Goal: Transaction & Acquisition: Purchase product/service

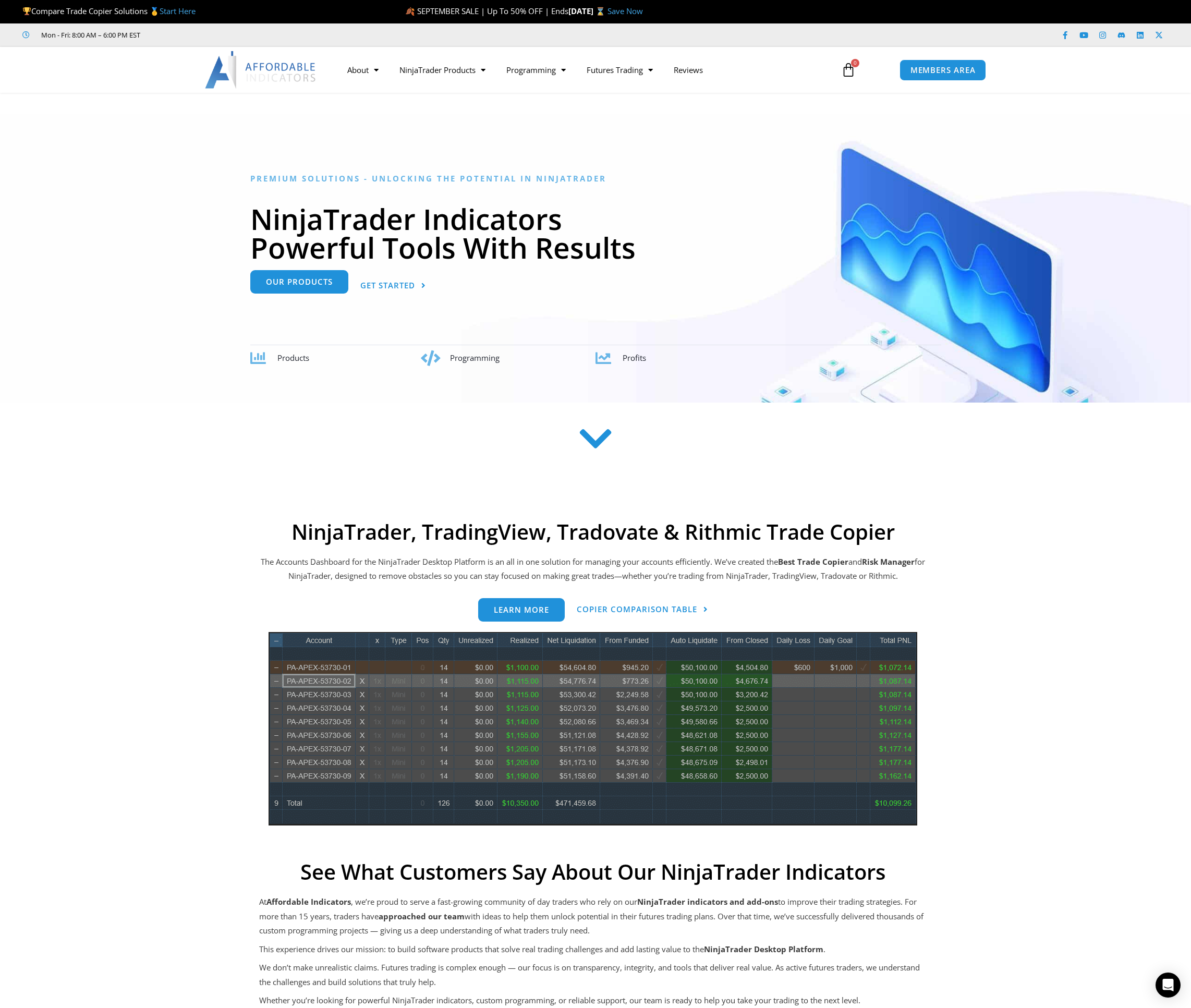
click at [287, 292] on link "Our Products" at bounding box center [299, 282] width 98 height 23
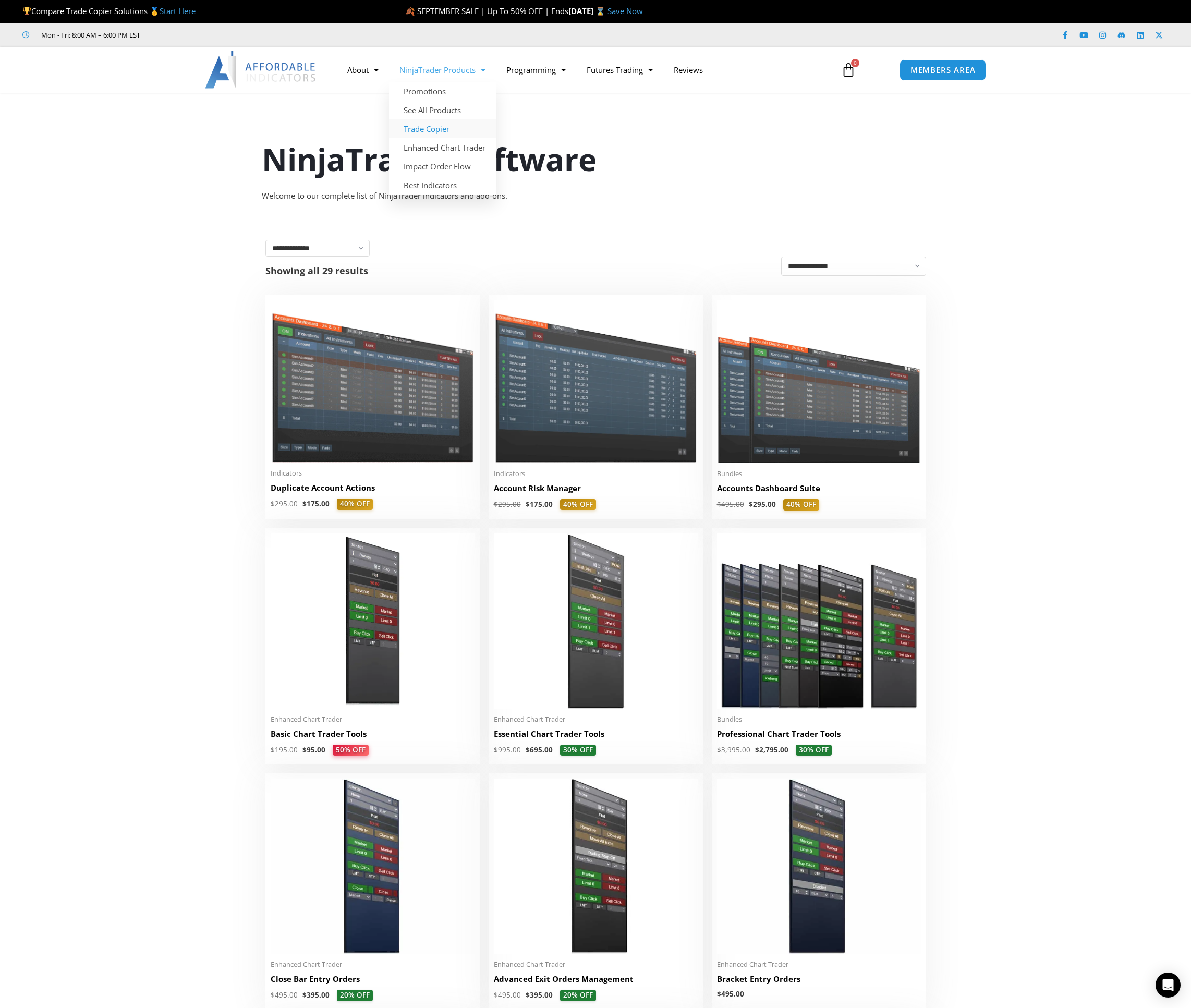
click at [430, 123] on link "Trade Copier" at bounding box center [442, 128] width 107 height 19
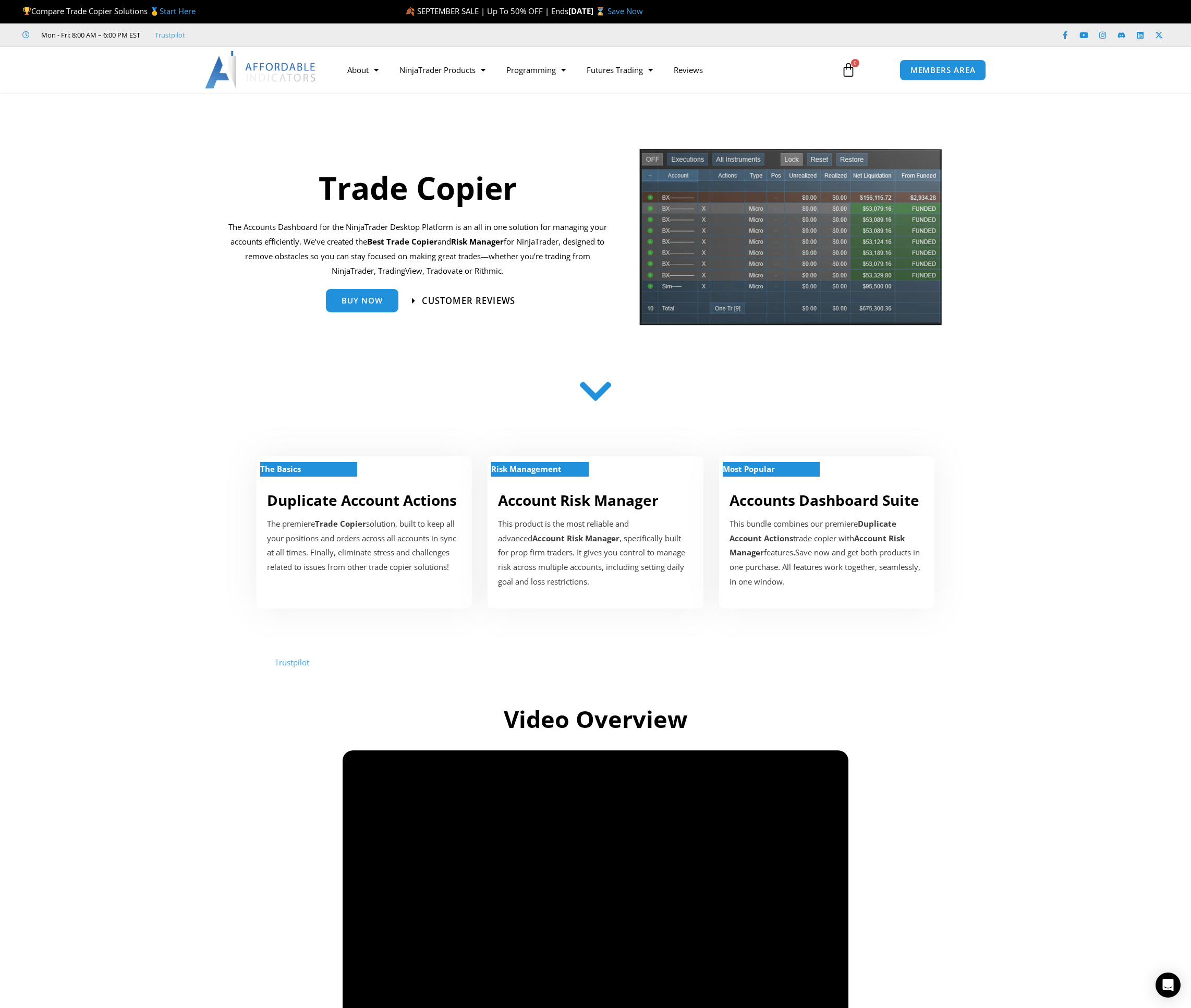
click at [451, 298] on span "Customer Reviews" at bounding box center [468, 300] width 93 height 9
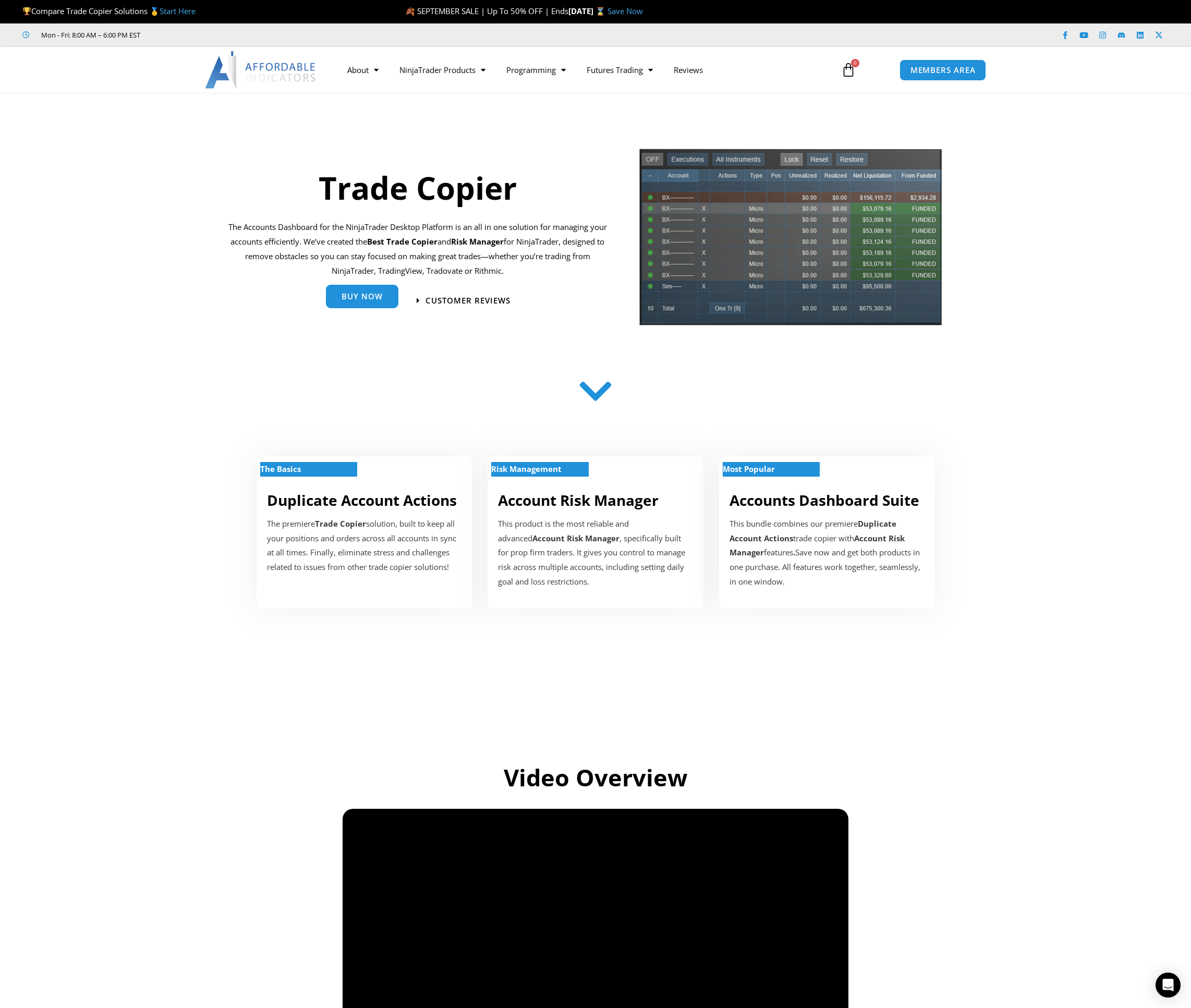
click at [369, 305] on link "Buy Now" at bounding box center [362, 297] width 72 height 23
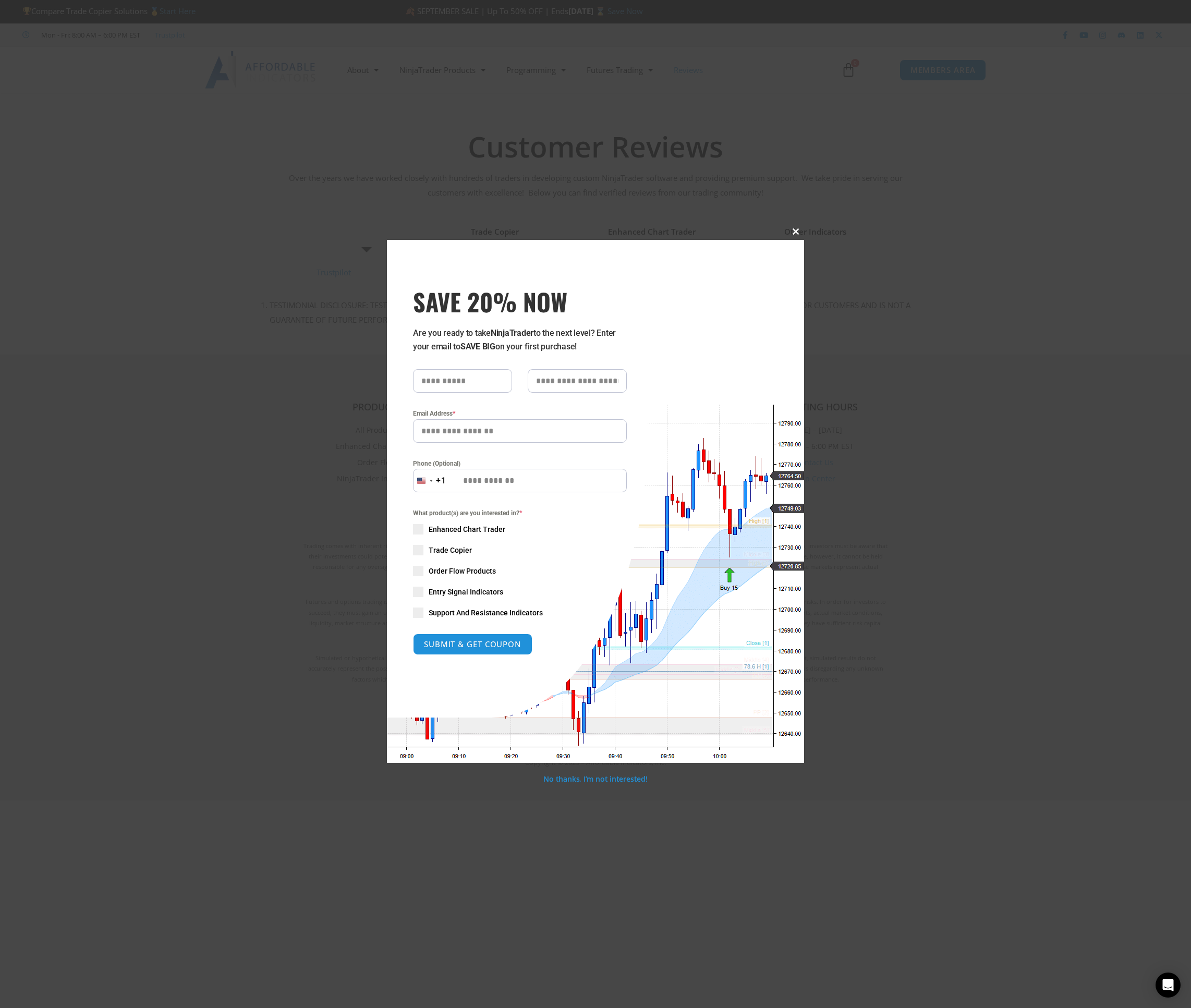
click at [796, 234] on span "SAVE 20% NOW popup" at bounding box center [795, 232] width 17 height 6
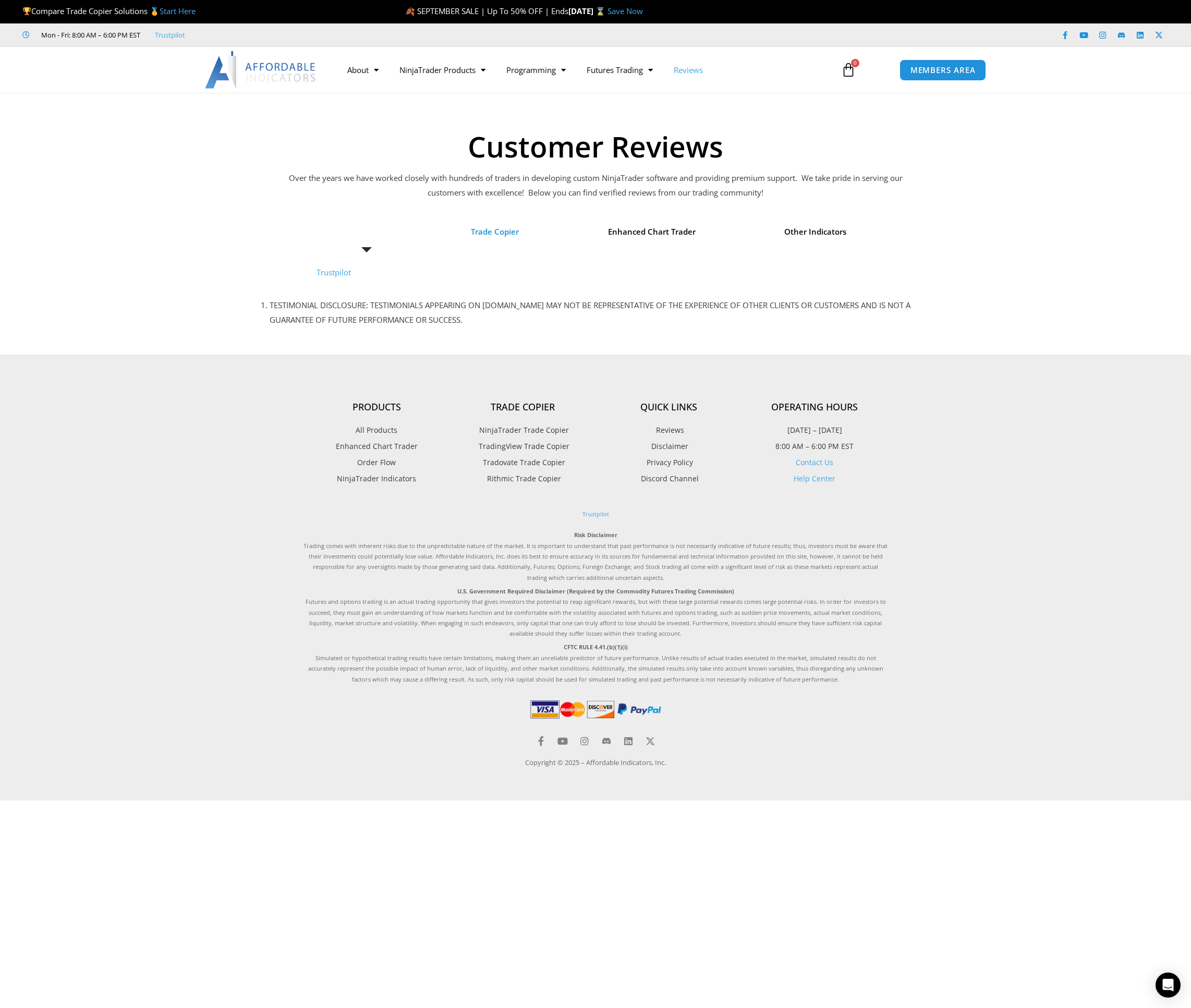
click at [495, 235] on span "Trade Copier" at bounding box center [495, 232] width 48 height 14
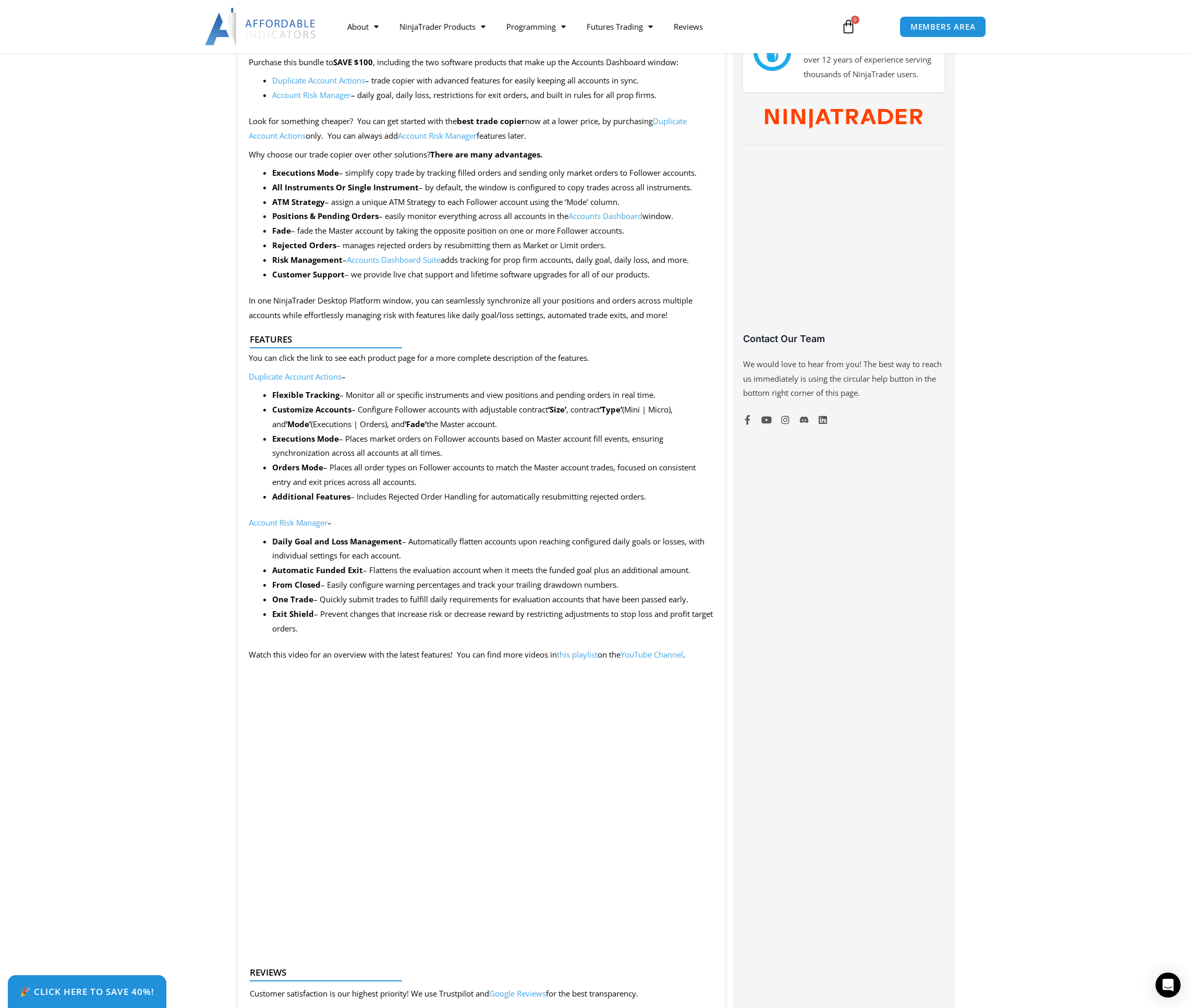
scroll to position [504, 0]
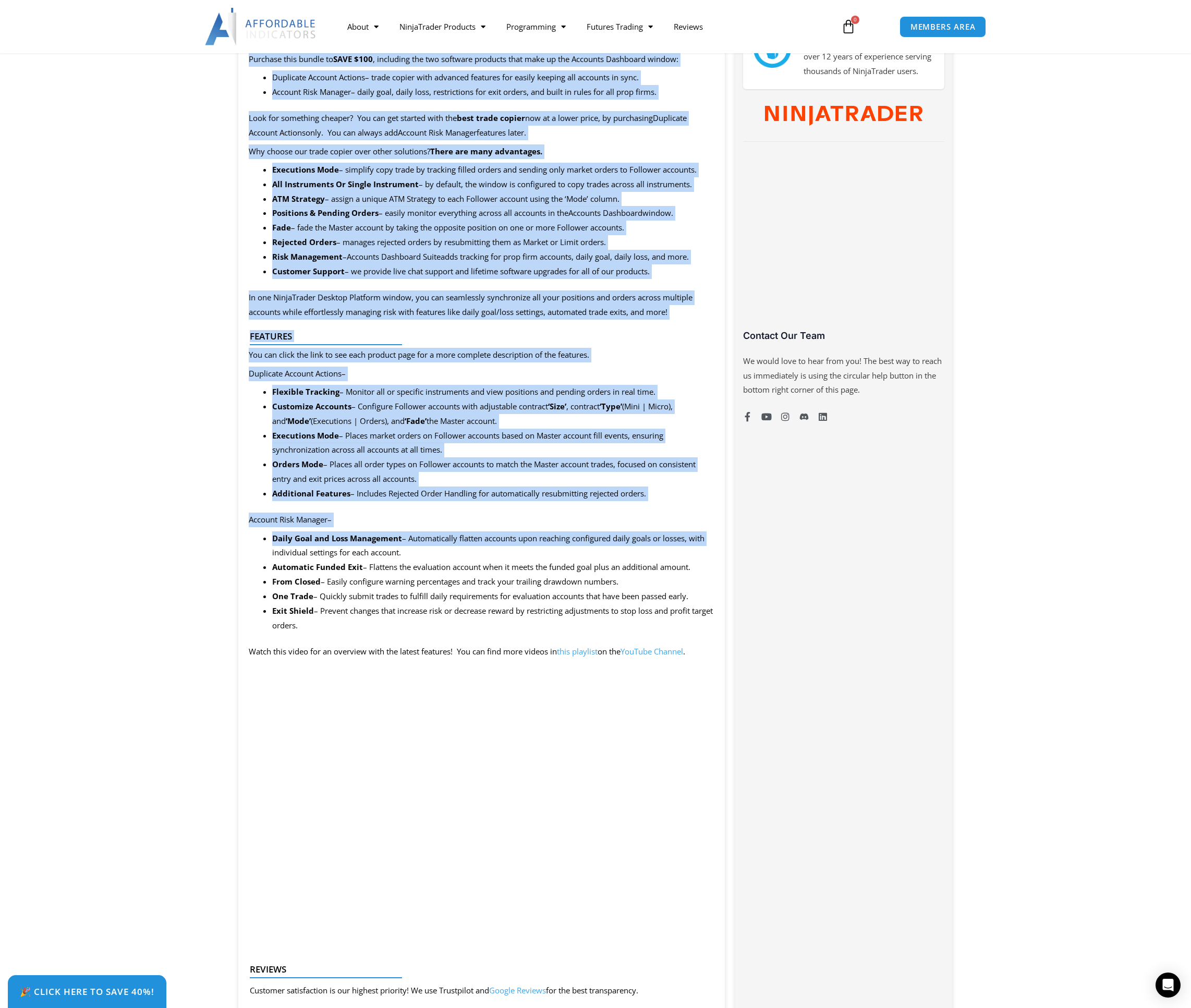
drag, startPoint x: 240, startPoint y: 547, endPoint x: 919, endPoint y: -79, distance: 923.5
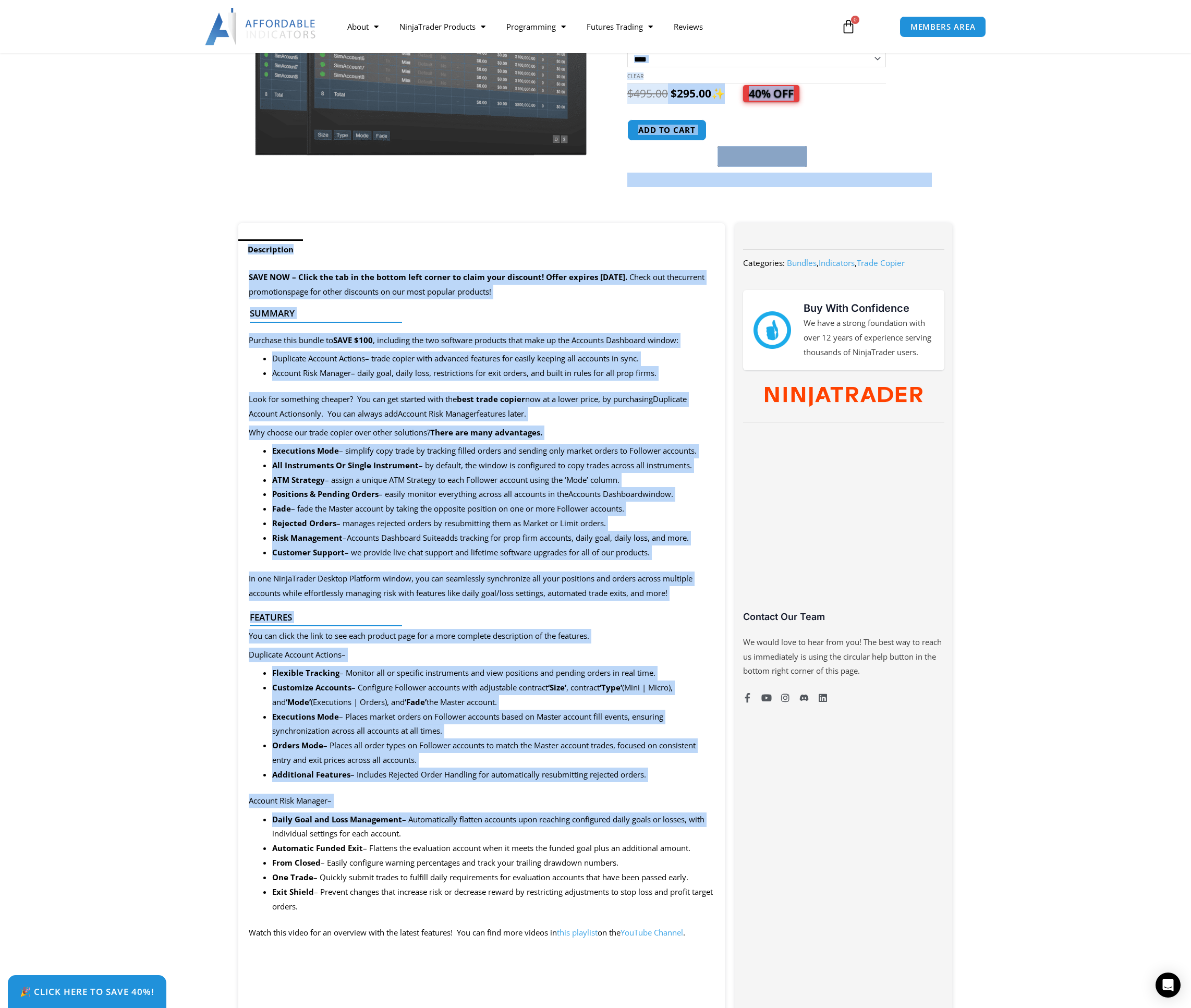
click at [425, 431] on p "Why choose our trade copier over other solutions? There are many advantages." at bounding box center [482, 432] width 466 height 14
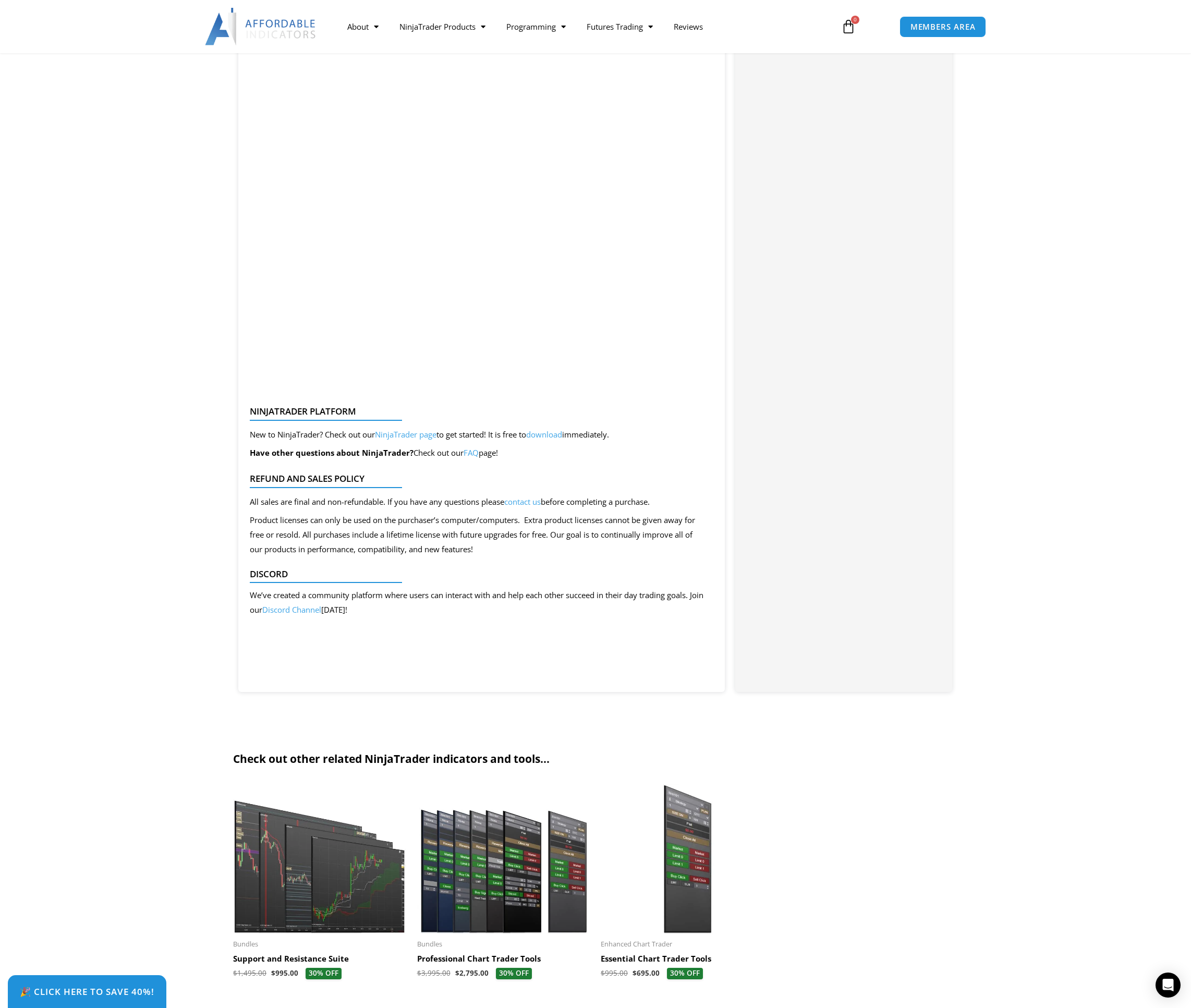
scroll to position [1813, 0]
